Goal: Task Accomplishment & Management: Manage account settings

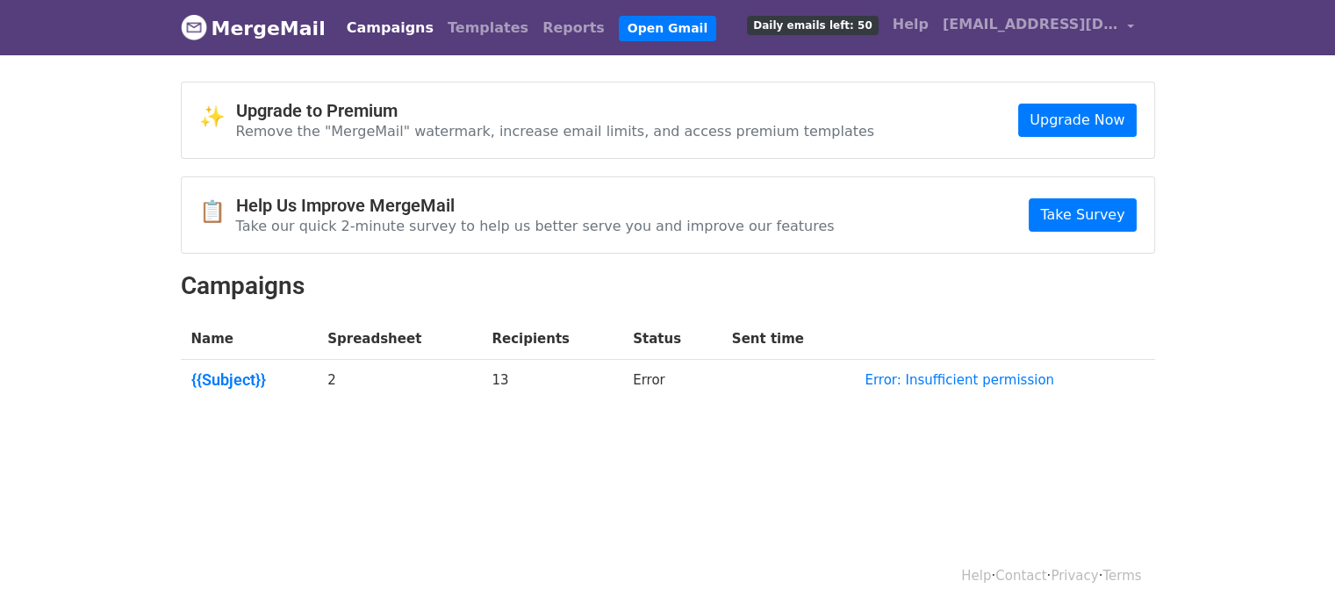
scroll to position [2, 0]
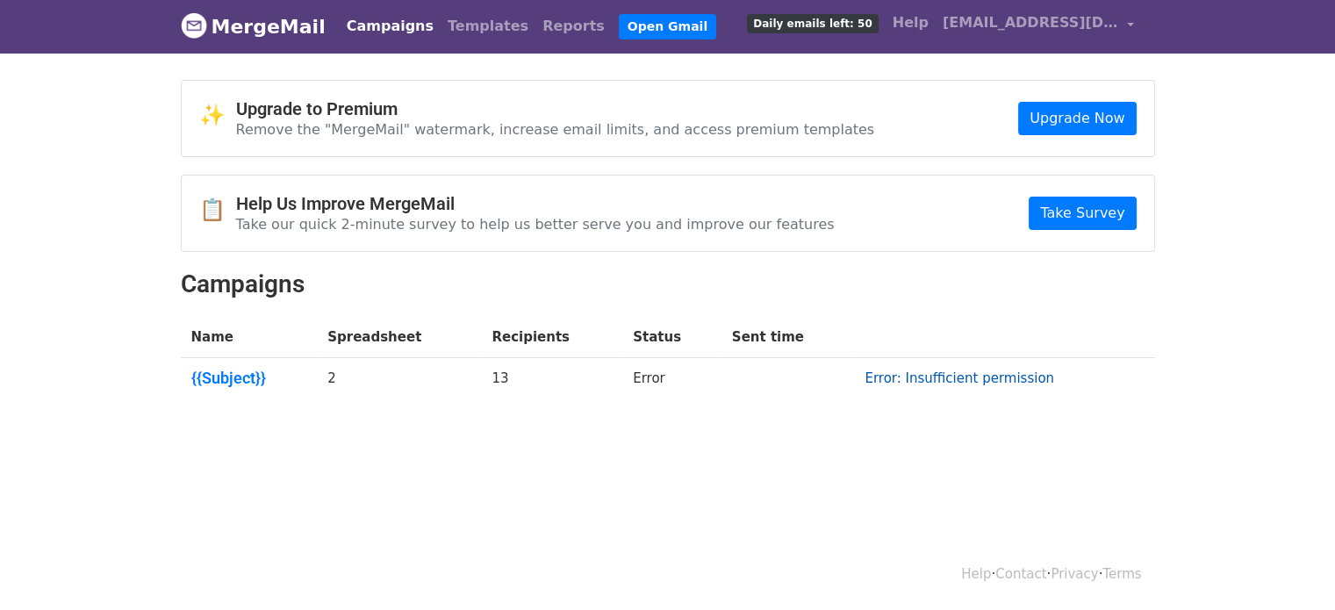
click at [939, 374] on link "Error: Insufficient permission" at bounding box center [960, 379] width 190 height 16
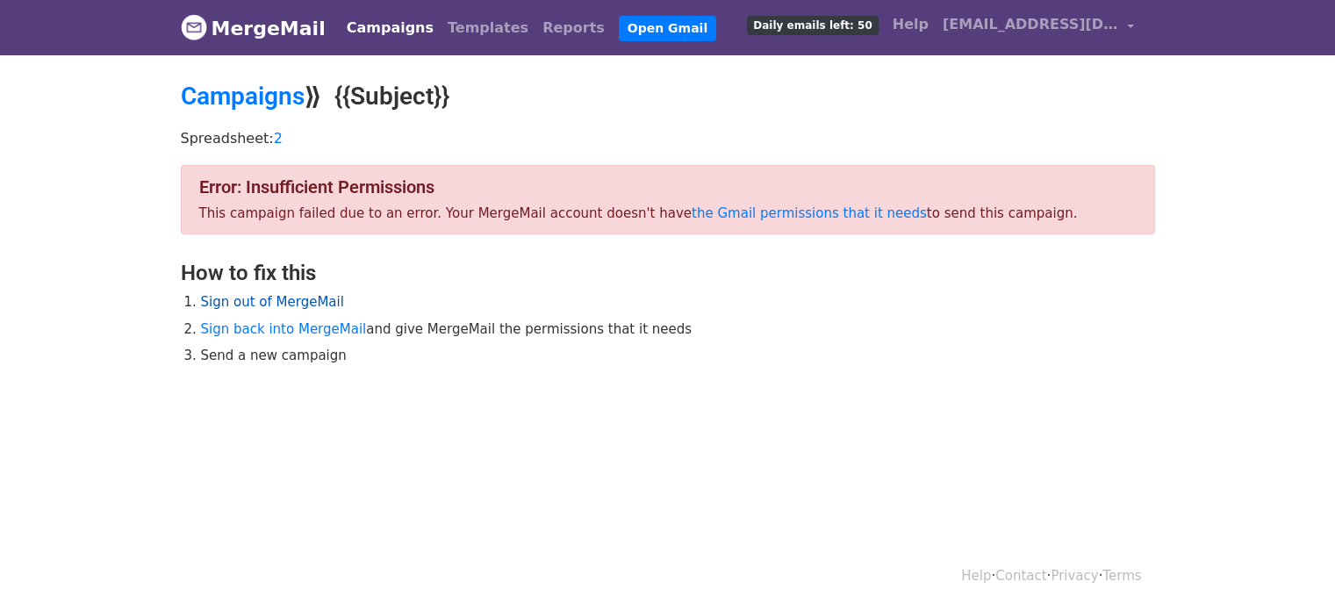
click at [284, 297] on link "Sign out of MergeMail" at bounding box center [272, 302] width 143 height 16
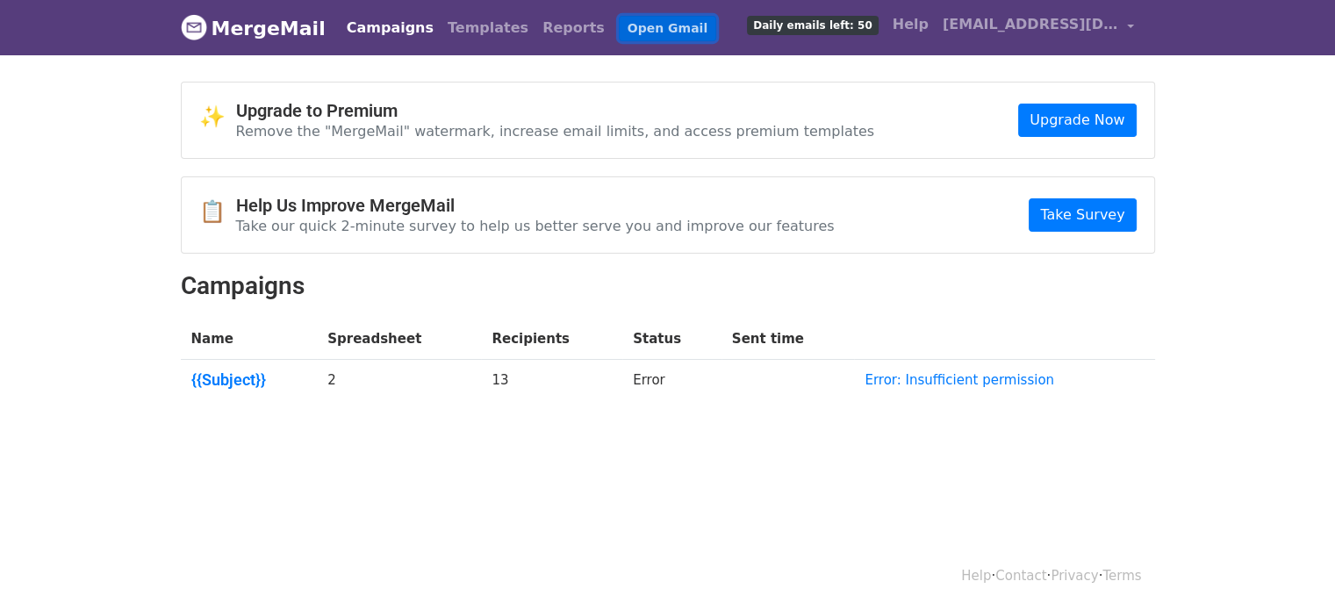
click at [623, 27] on link "Open Gmail" at bounding box center [667, 28] width 97 height 25
click at [621, 31] on link "Open Gmail" at bounding box center [667, 28] width 97 height 25
